Goal: Information Seeking & Learning: Check status

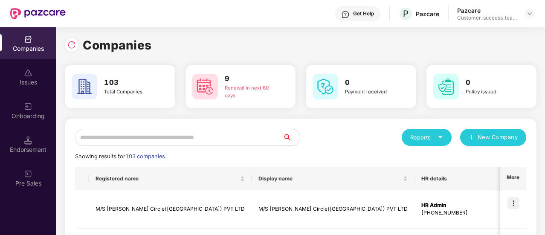
click at [172, 138] on input "text" at bounding box center [179, 137] width 208 height 17
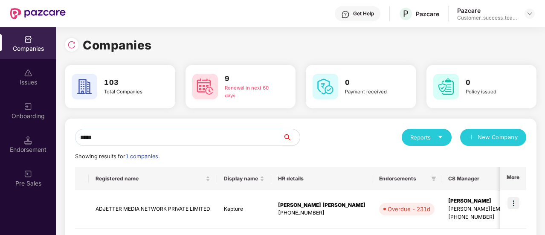
scroll to position [41, 0]
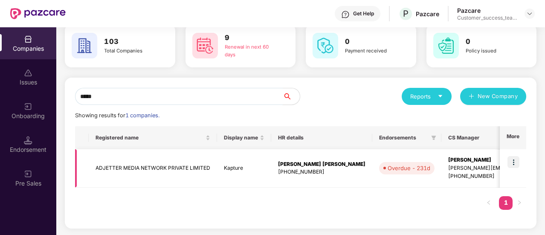
type input "*****"
click at [511, 161] on img at bounding box center [513, 162] width 12 height 12
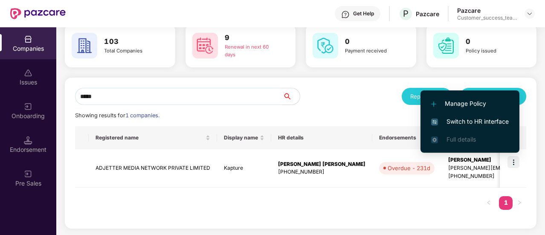
click at [458, 125] on span "Switch to HR interface" at bounding box center [470, 121] width 78 height 9
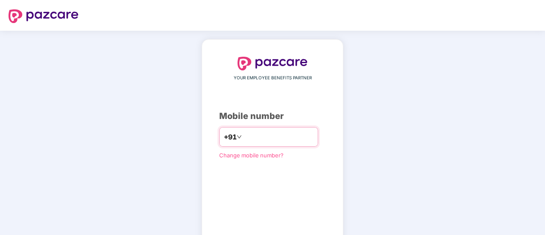
type input "**********"
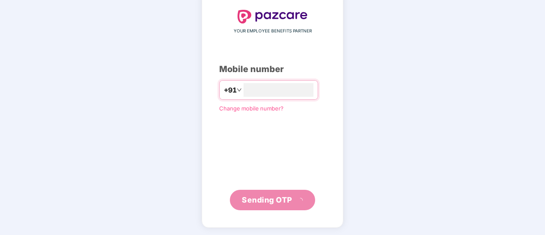
scroll to position [43, 0]
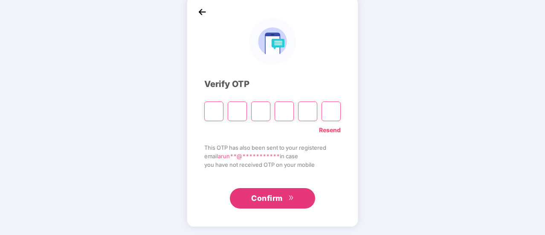
type input "*"
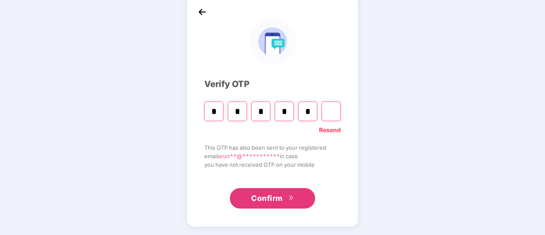
type input "*"
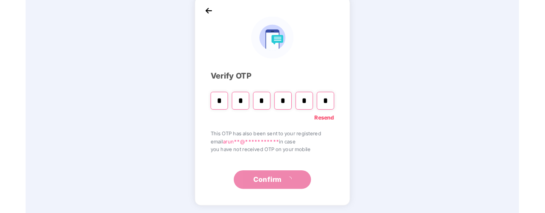
scroll to position [0, 0]
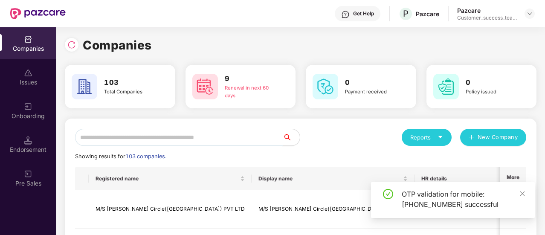
click at [148, 137] on input "text" at bounding box center [179, 137] width 208 height 17
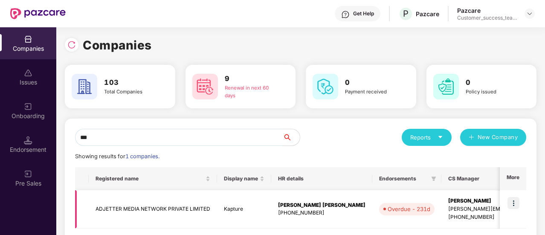
type input "***"
click at [514, 202] on img at bounding box center [513, 203] width 12 height 12
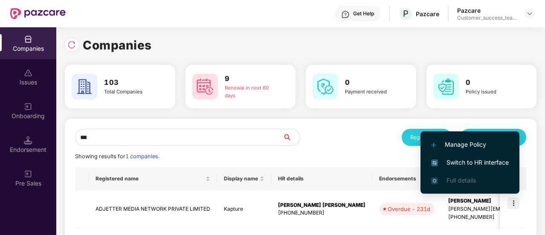
click at [478, 165] on span "Switch to HR interface" at bounding box center [470, 162] width 78 height 9
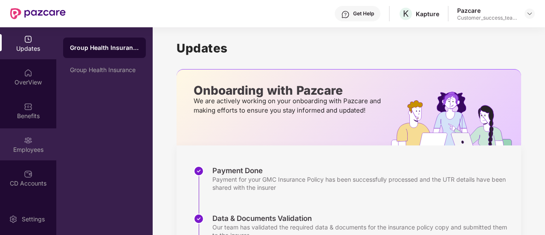
click at [24, 137] on img at bounding box center [28, 140] width 9 height 9
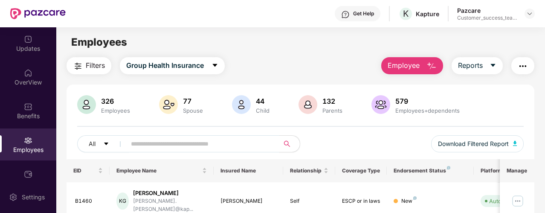
click at [155, 142] on input "text" at bounding box center [199, 143] width 137 height 13
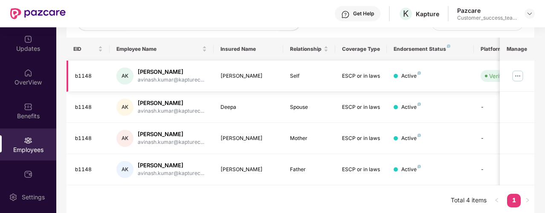
scroll to position [123, 0]
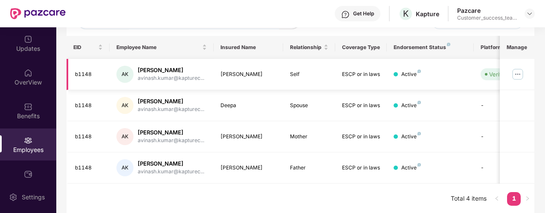
type input "*******"
click at [519, 72] on img at bounding box center [518, 74] width 14 height 14
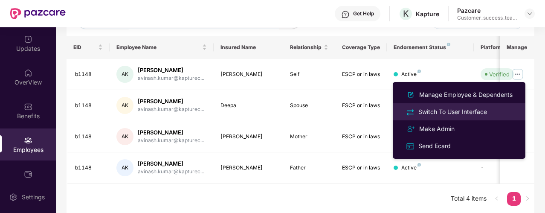
click at [462, 110] on div "Switch To User Interface" at bounding box center [452, 111] width 72 height 9
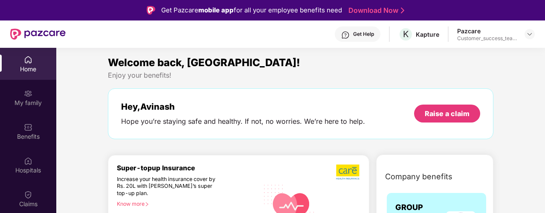
scroll to position [43, 0]
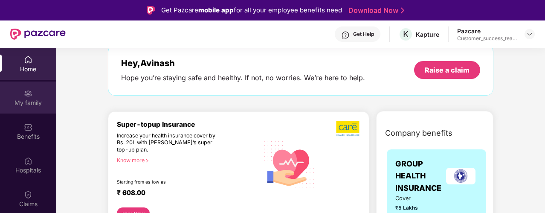
click at [41, 100] on div "My family" at bounding box center [28, 102] width 56 height 9
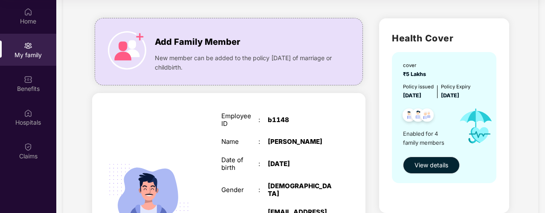
scroll to position [45, 0]
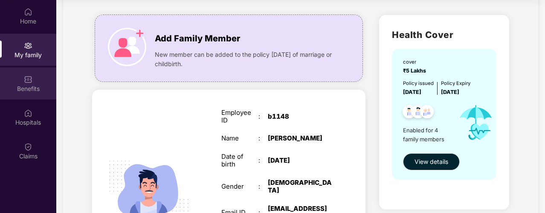
click at [21, 68] on div "Benefits" at bounding box center [28, 83] width 56 height 32
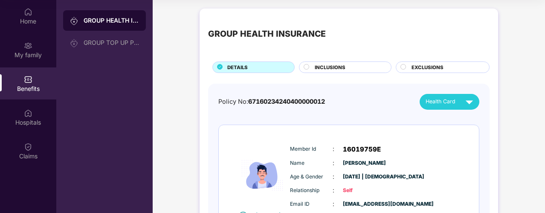
click at [356, 67] on div "INCLUSIONS" at bounding box center [348, 68] width 76 height 9
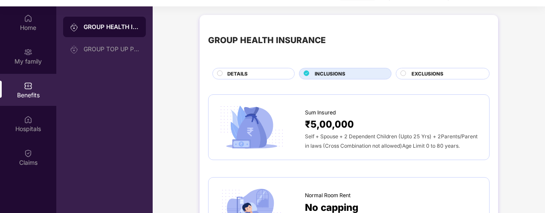
scroll to position [42, 0]
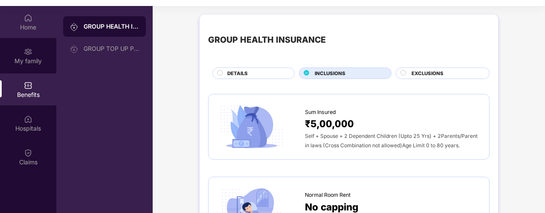
click at [21, 25] on div "Home" at bounding box center [28, 27] width 56 height 9
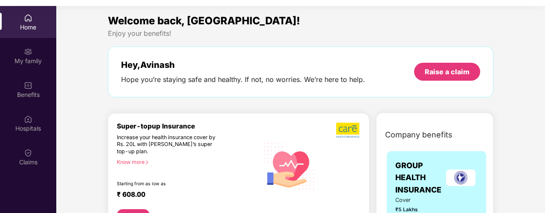
scroll to position [0, 0]
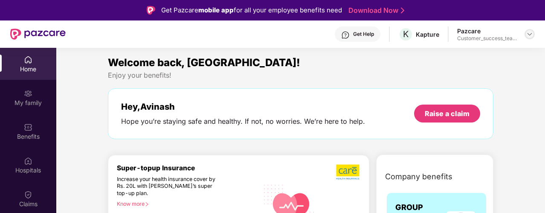
click at [527, 31] on img at bounding box center [529, 34] width 7 height 7
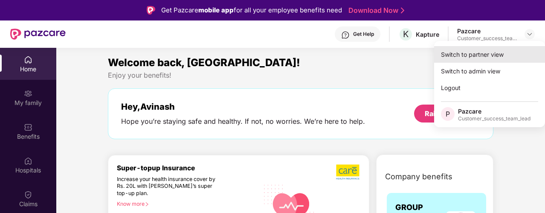
drag, startPoint x: 482, startPoint y: 57, endPoint x: 491, endPoint y: 57, distance: 8.5
click at [491, 57] on div "Switch to partner view" at bounding box center [489, 54] width 111 height 17
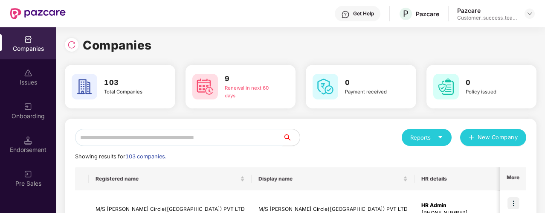
click at [138, 138] on input "text" at bounding box center [179, 137] width 208 height 17
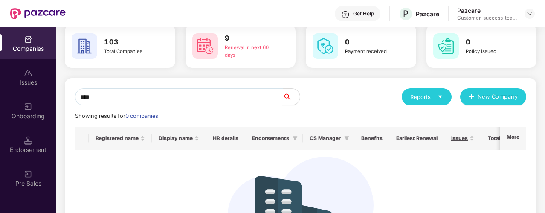
scroll to position [41, 0]
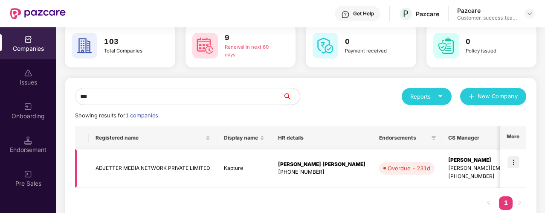
type input "***"
click at [512, 162] on img at bounding box center [513, 162] width 12 height 12
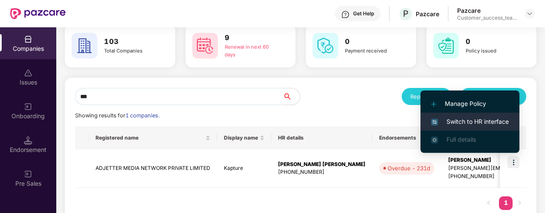
click at [471, 123] on span "Switch to HR interface" at bounding box center [470, 121] width 78 height 9
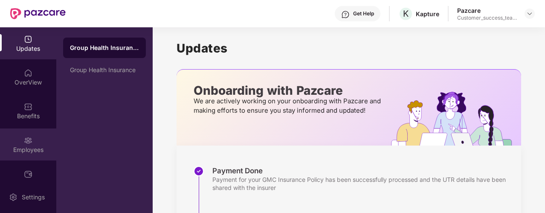
click at [33, 150] on div "Employees" at bounding box center [28, 149] width 56 height 9
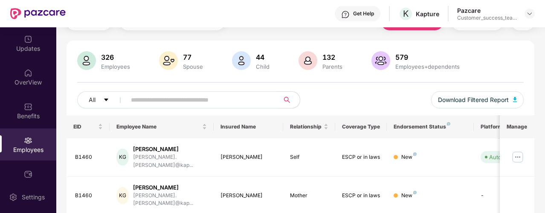
scroll to position [45, 0]
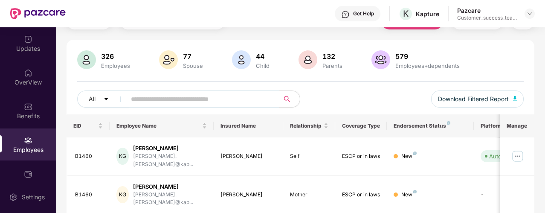
click at [245, 94] on input "text" at bounding box center [199, 98] width 137 height 13
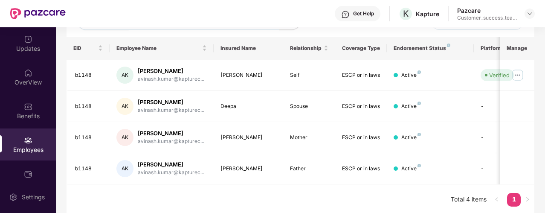
scroll to position [122, 0]
type input "*******"
click at [517, 75] on img at bounding box center [518, 76] width 14 height 14
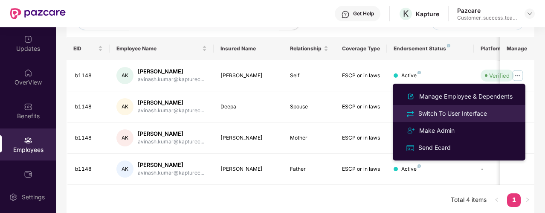
click at [455, 116] on div "Switch To User Interface" at bounding box center [452, 113] width 72 height 9
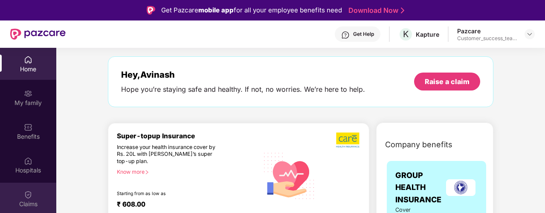
scroll to position [32, 0]
click at [20, 195] on div "Claims" at bounding box center [28, 198] width 56 height 32
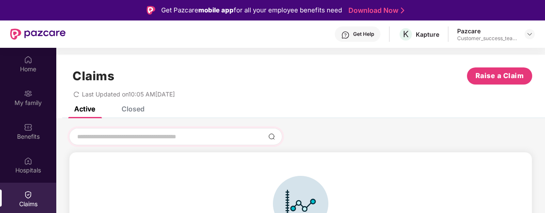
scroll to position [5, 0]
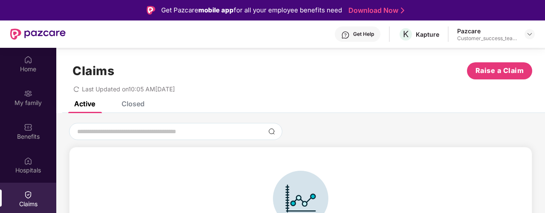
click at [131, 104] on div "Closed" at bounding box center [132, 103] width 23 height 9
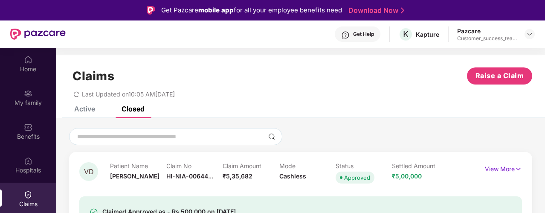
scroll to position [48, 0]
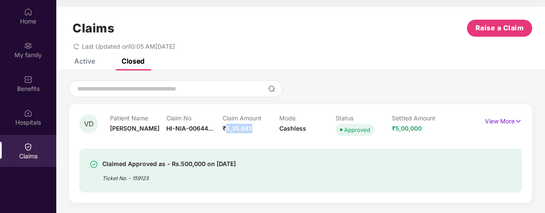
drag, startPoint x: 226, startPoint y: 127, endPoint x: 251, endPoint y: 127, distance: 24.7
click at [251, 127] on span "₹5,35,682" at bounding box center [237, 127] width 30 height 7
drag, startPoint x: 395, startPoint y: 127, endPoint x: 425, endPoint y: 126, distance: 30.7
click at [425, 126] on div "Settled Amount ₹5,00,000" at bounding box center [420, 125] width 56 height 23
click at [515, 123] on img at bounding box center [517, 120] width 7 height 9
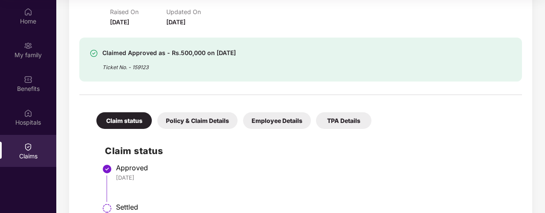
scroll to position [52, 0]
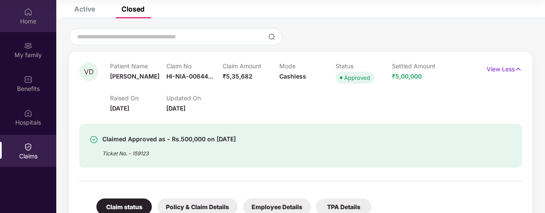
click at [33, 23] on div "Home" at bounding box center [28, 21] width 56 height 9
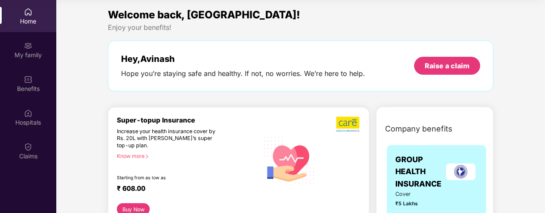
click at [286, 52] on div "Hey, Avinash Hope you’re staying safe and healthy. If not, no worries. We’re he…" at bounding box center [300, 65] width 385 height 51
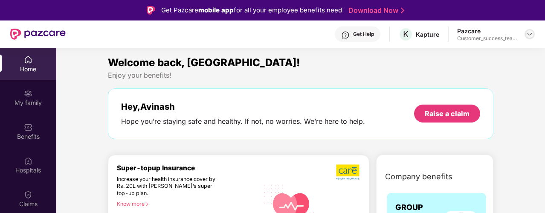
click at [530, 35] on img at bounding box center [529, 34] width 7 height 7
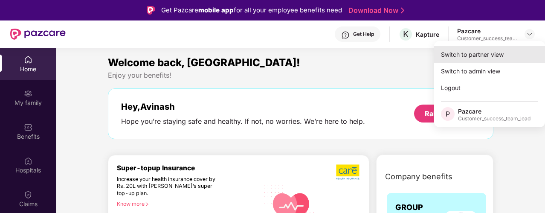
click at [497, 56] on div "Switch to partner view" at bounding box center [489, 54] width 111 height 17
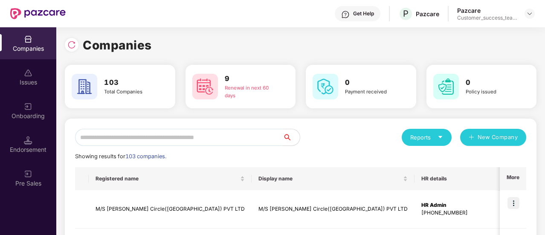
click at [209, 137] on input "text" at bounding box center [179, 137] width 208 height 17
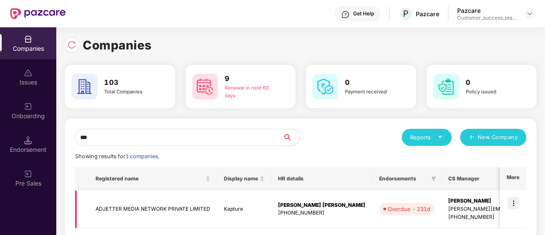
type input "***"
click at [512, 205] on img at bounding box center [513, 203] width 12 height 12
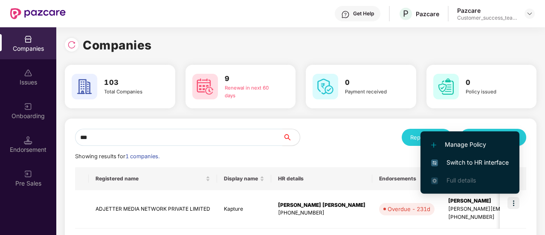
click at [477, 164] on span "Switch to HR interface" at bounding box center [470, 162] width 78 height 9
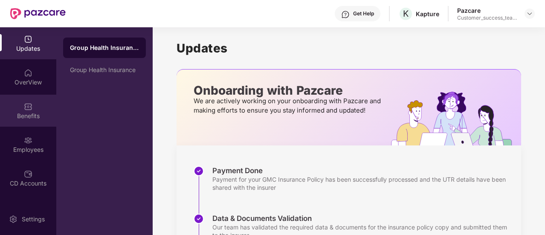
click at [37, 106] on div "Benefits" at bounding box center [28, 111] width 56 height 32
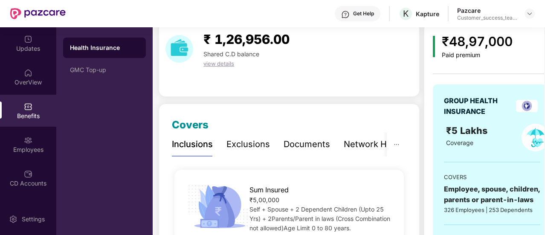
scroll to position [36, 0]
